Goal: Transaction & Acquisition: Download file/media

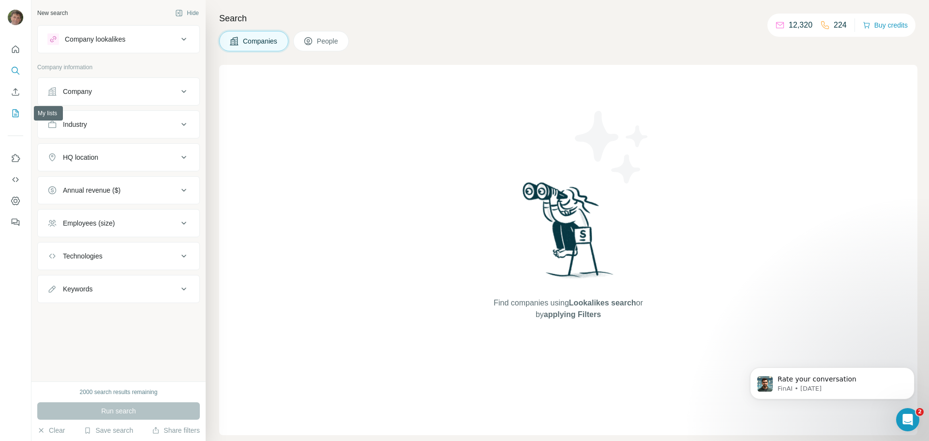
click at [14, 112] on icon "My lists" at bounding box center [16, 113] width 10 height 10
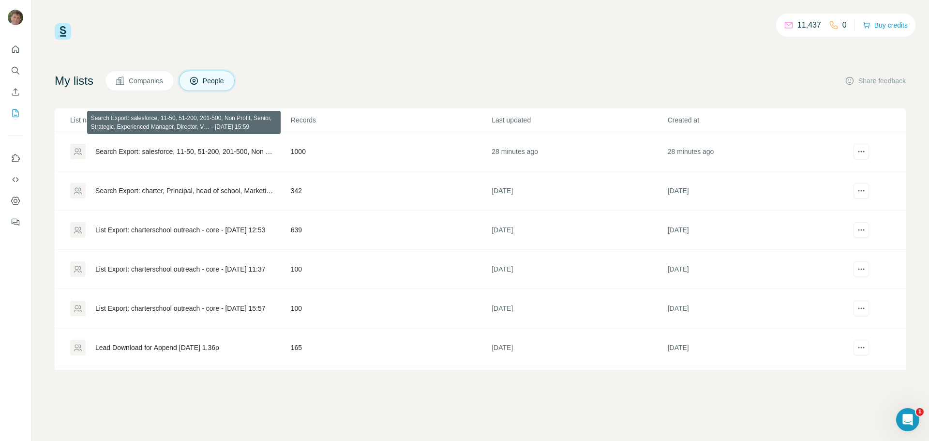
click at [168, 148] on div "Search Export: salesforce, 11-50, 51-200, 201-500, Non Profit, Senior, Strategi…" at bounding box center [184, 152] width 179 height 10
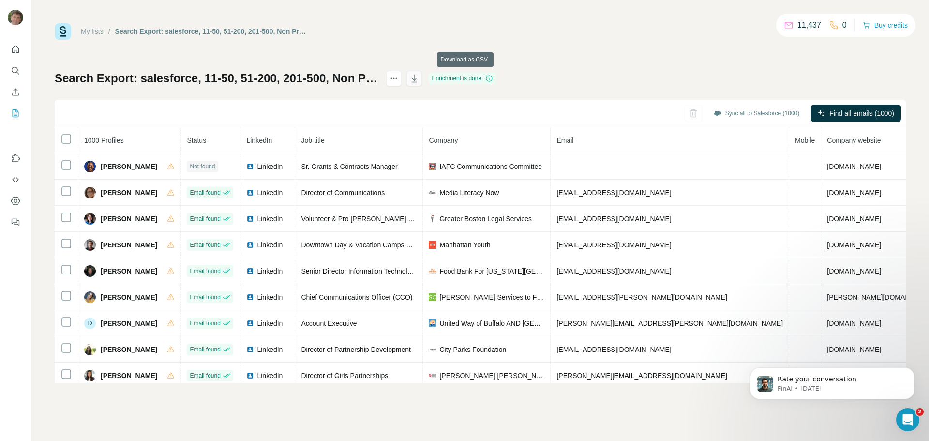
click at [419, 79] on icon "button" at bounding box center [415, 79] width 10 height 10
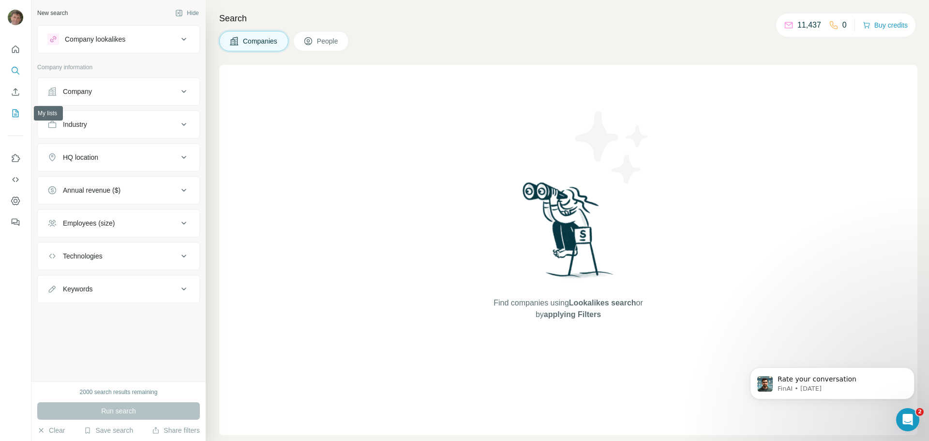
click at [16, 113] on icon "My lists" at bounding box center [16, 113] width 10 height 10
